Goal: Check status: Check status

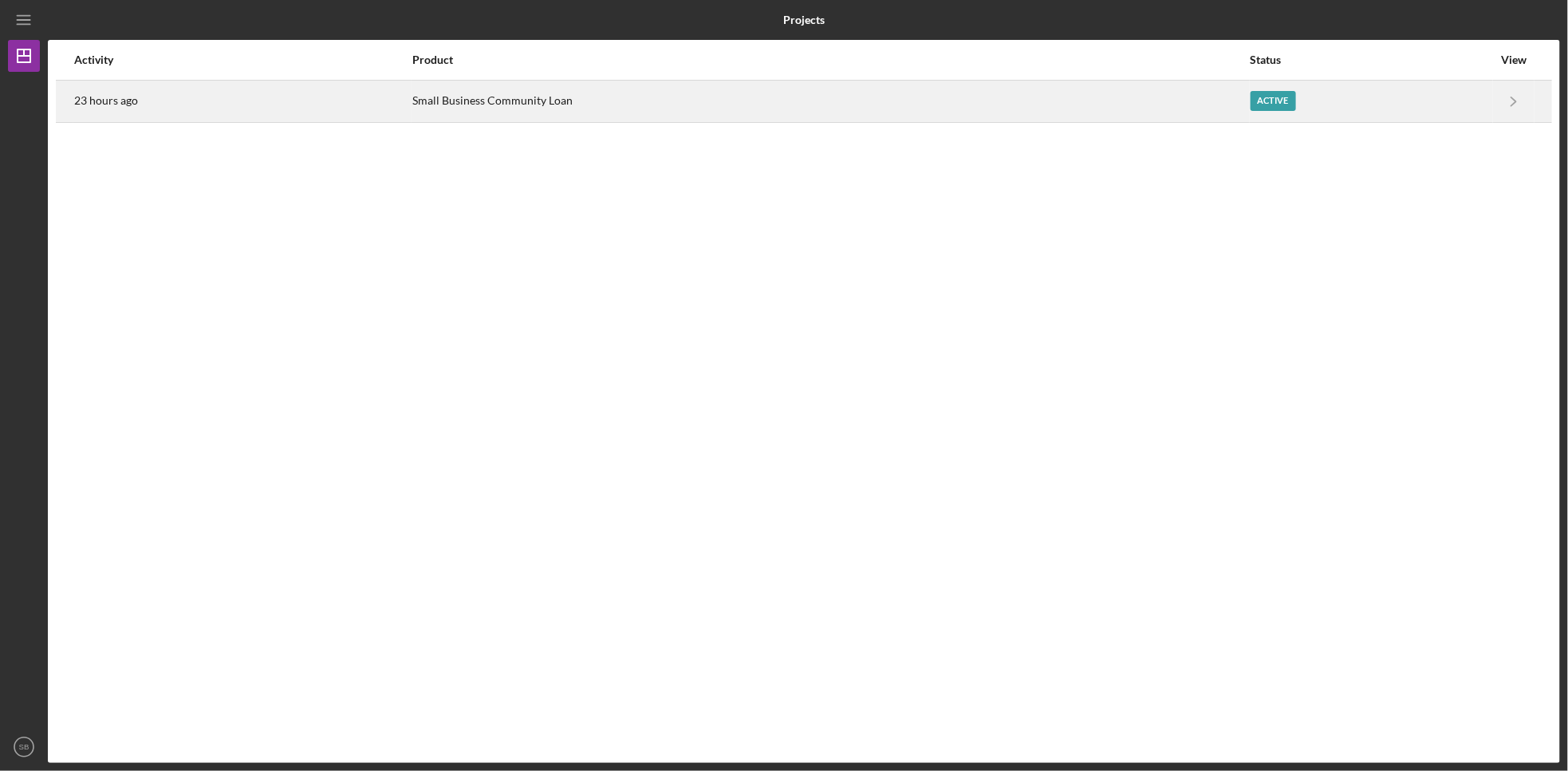
click at [1403, 114] on div "Active" at bounding box center [1371, 100] width 242 height 40
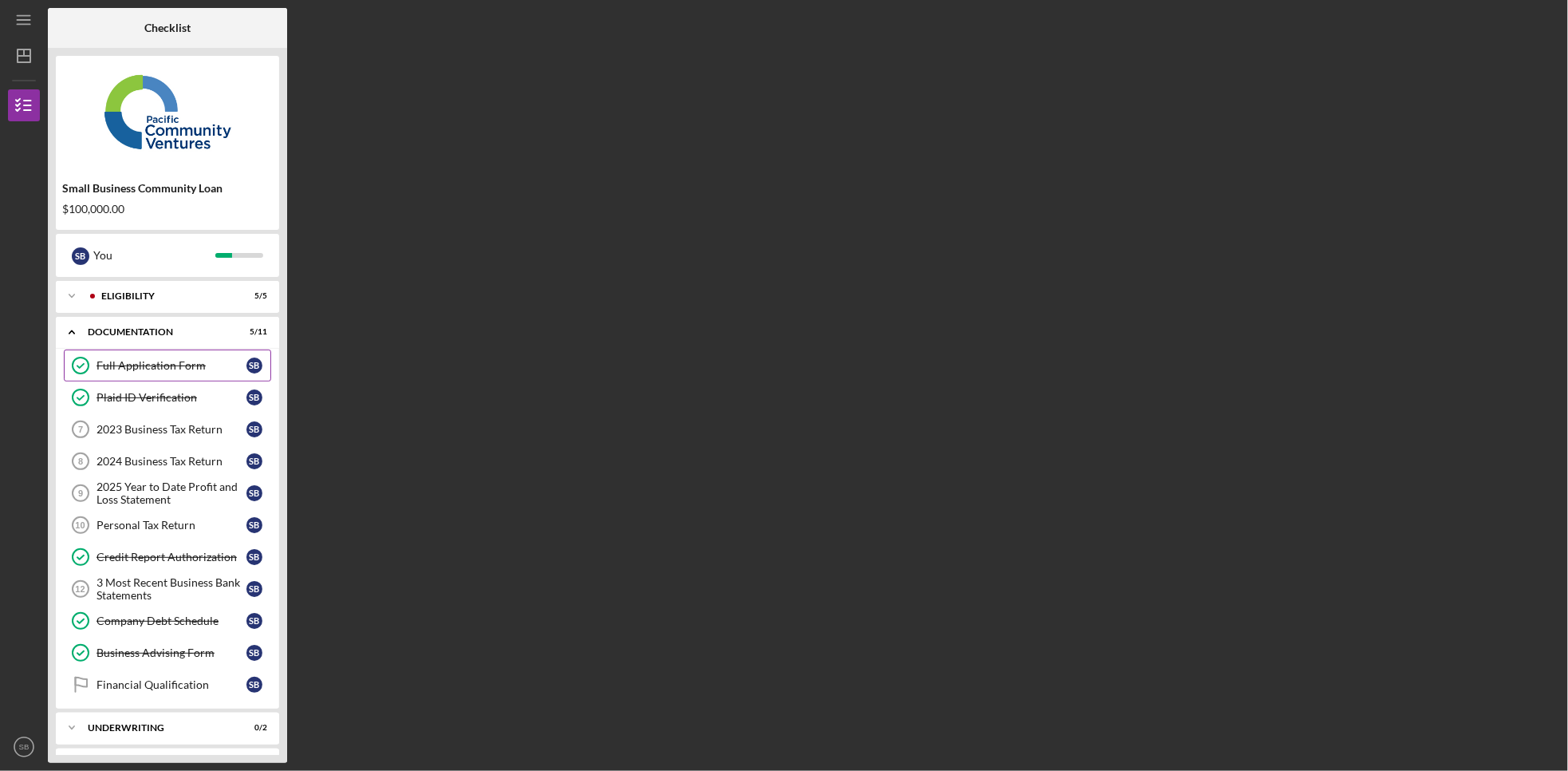
scroll to position [26, 0]
